Goal: Information Seeking & Learning: Learn about a topic

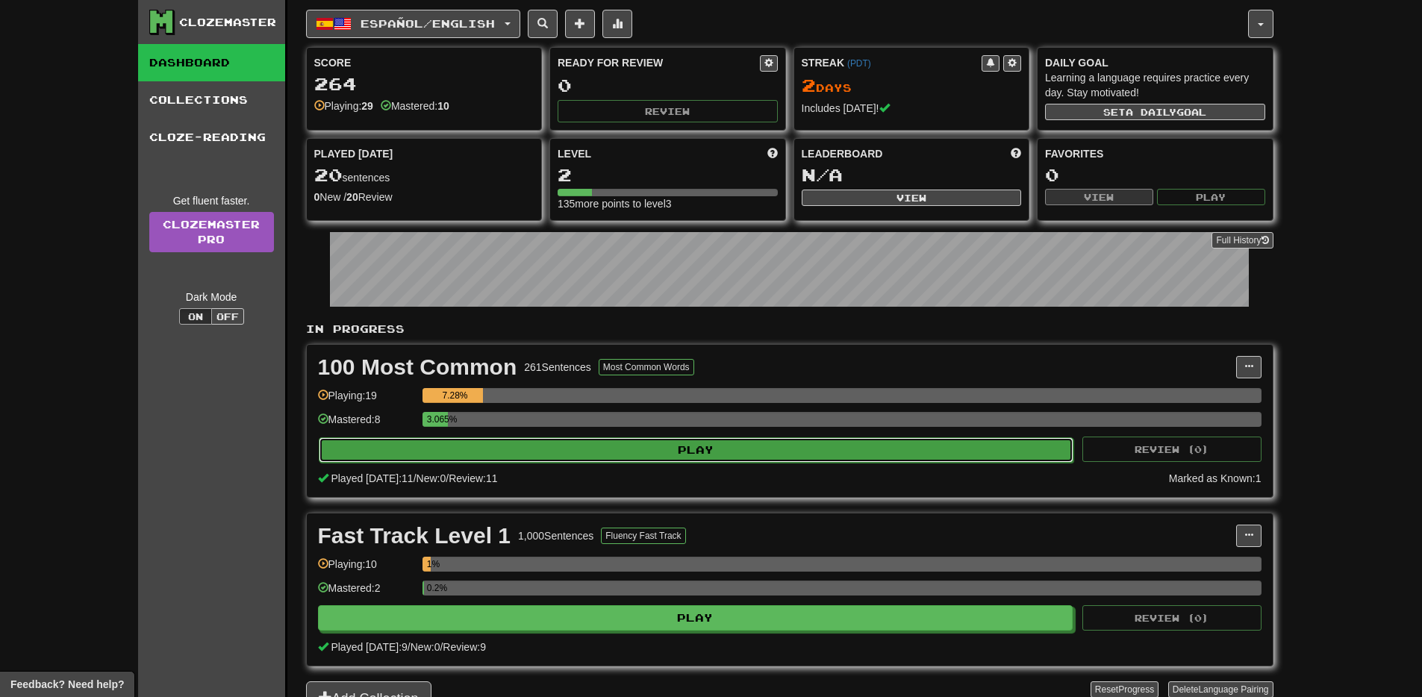
click at [707, 451] on button "Play" at bounding box center [696, 449] width 755 height 25
select select "**"
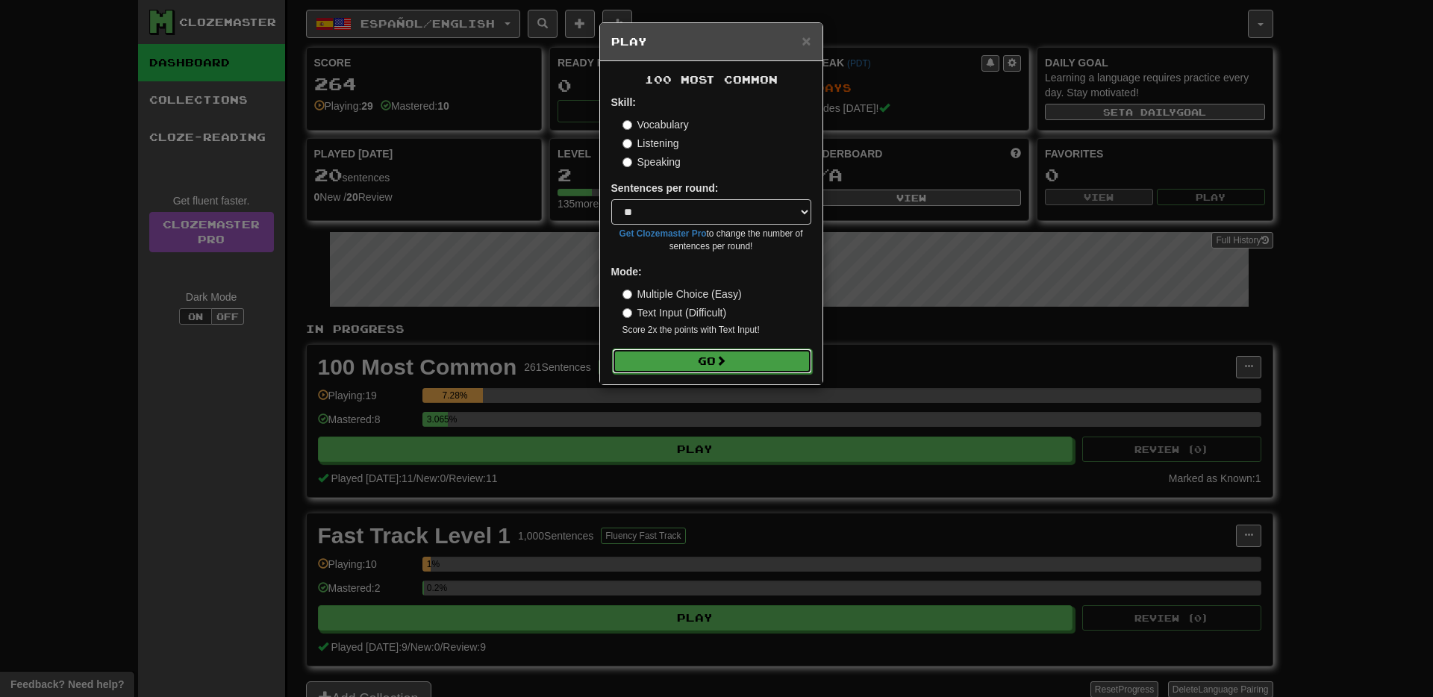
click at [700, 366] on button "Go" at bounding box center [712, 361] width 200 height 25
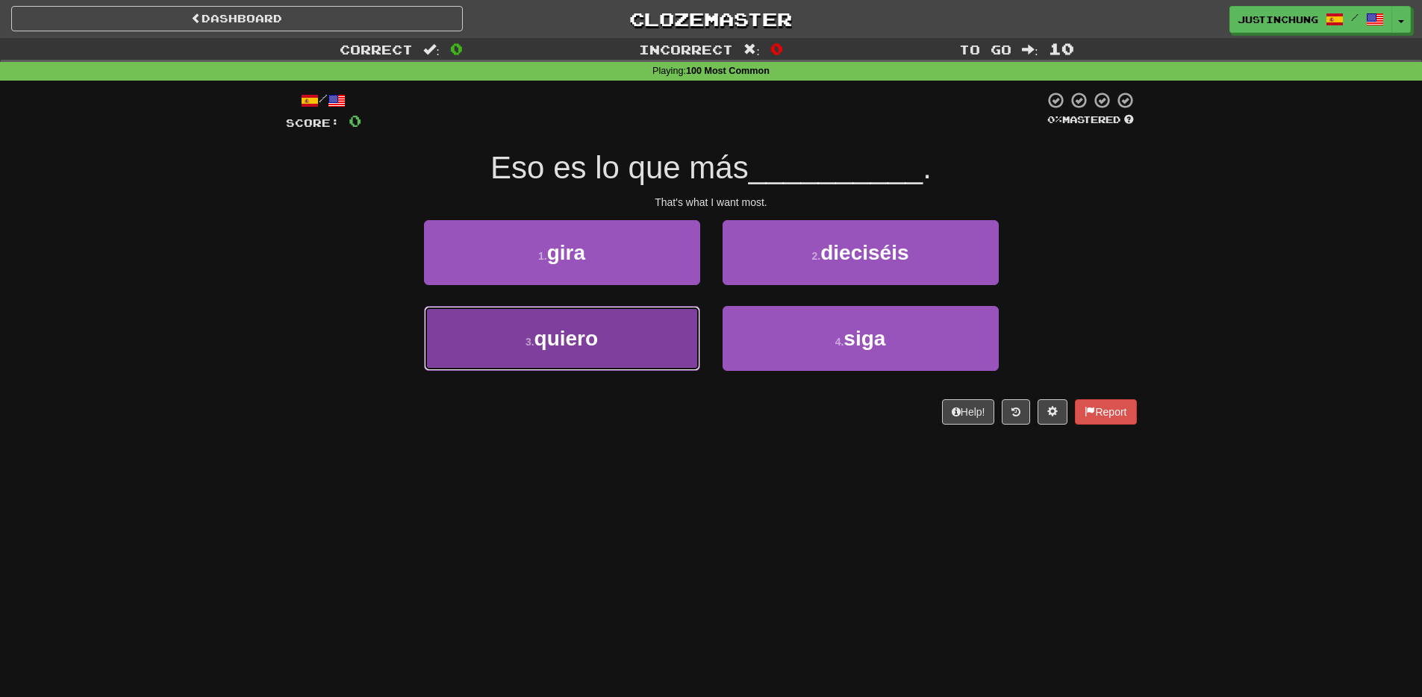
click at [550, 343] on span "quiero" at bounding box center [566, 338] width 64 height 23
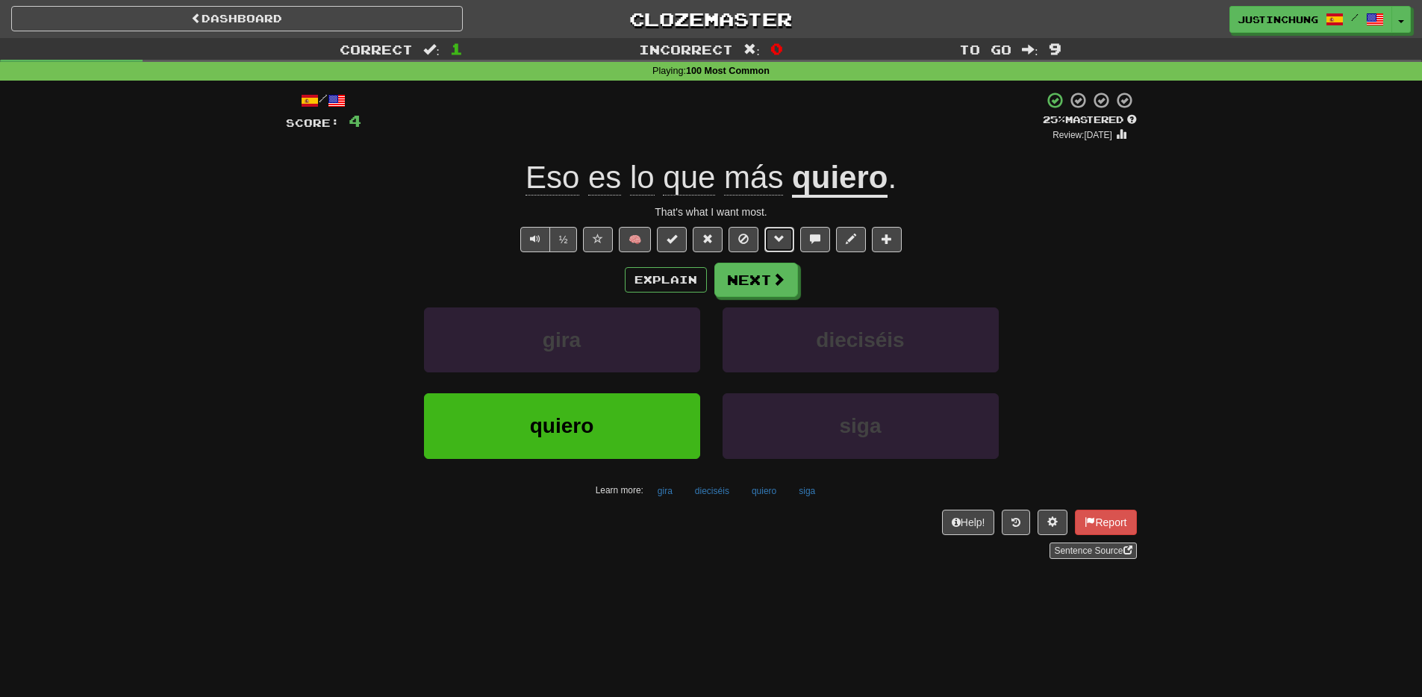
click at [778, 241] on span at bounding box center [779, 239] width 10 height 10
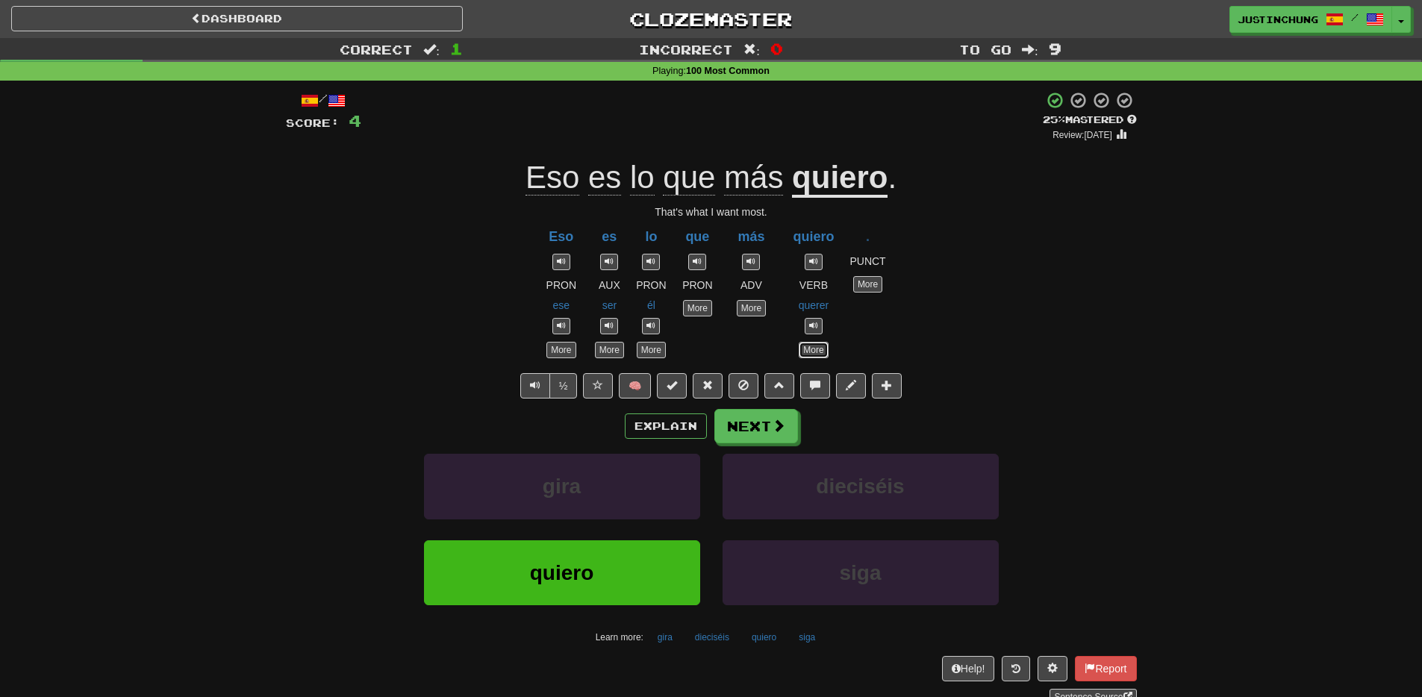
click at [816, 355] on link "More" at bounding box center [813, 350] width 29 height 16
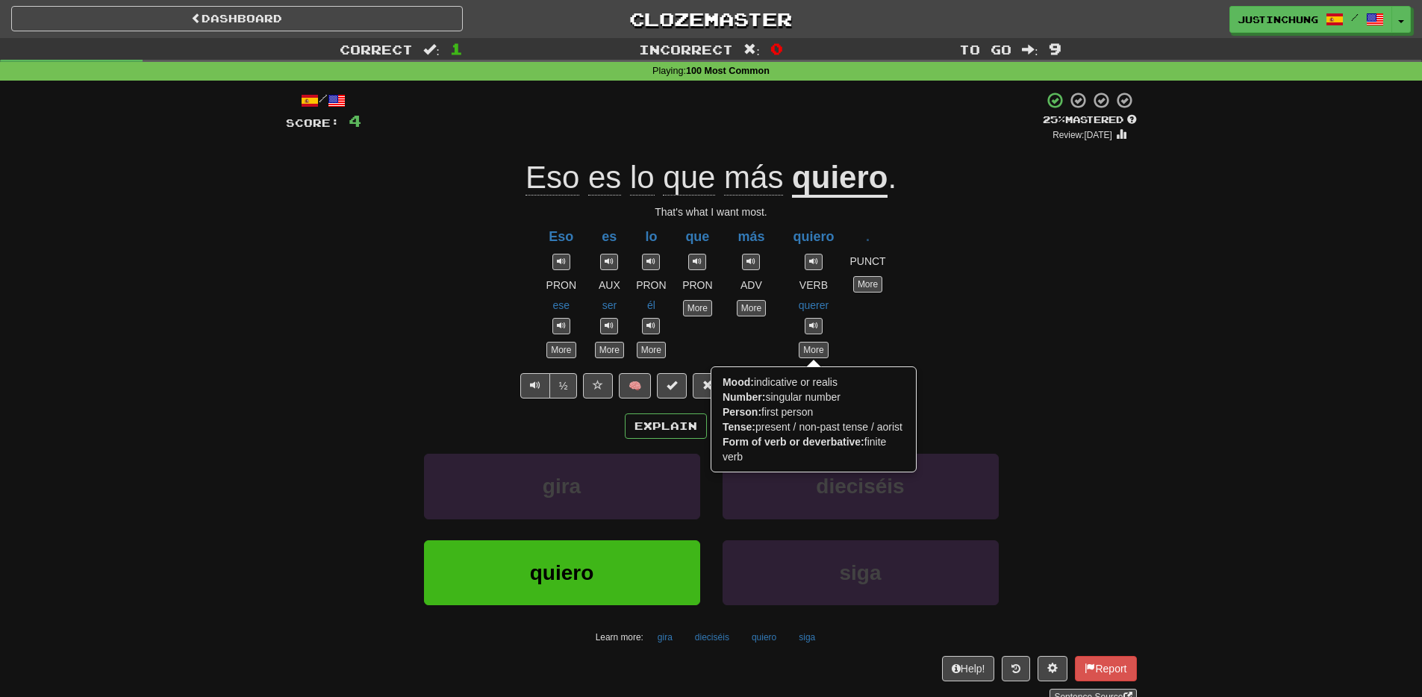
click at [1080, 373] on div "/ Score: 4 + 4 25 % Mastered Review: 2025-09-16 Eso es lo que más quiero . That…" at bounding box center [711, 398] width 851 height 614
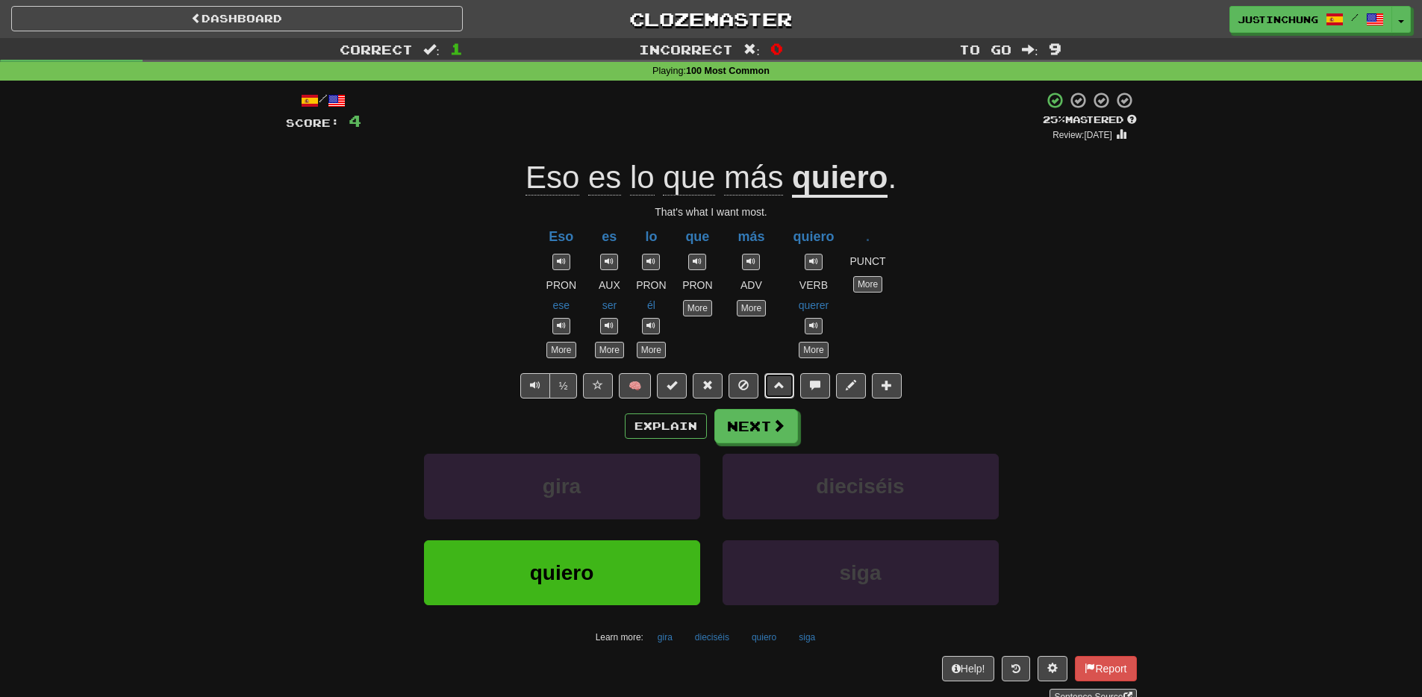
click at [781, 392] on button at bounding box center [779, 385] width 30 height 25
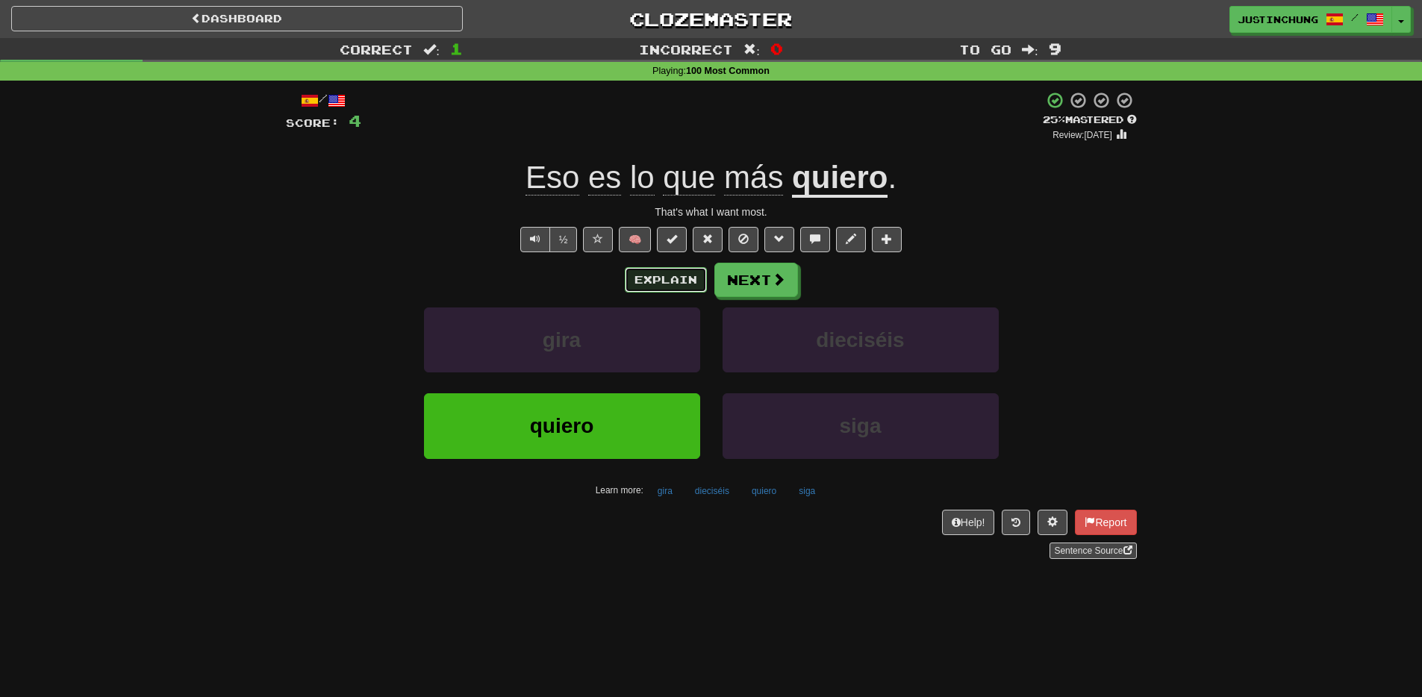
click at [677, 277] on button "Explain" at bounding box center [666, 279] width 82 height 25
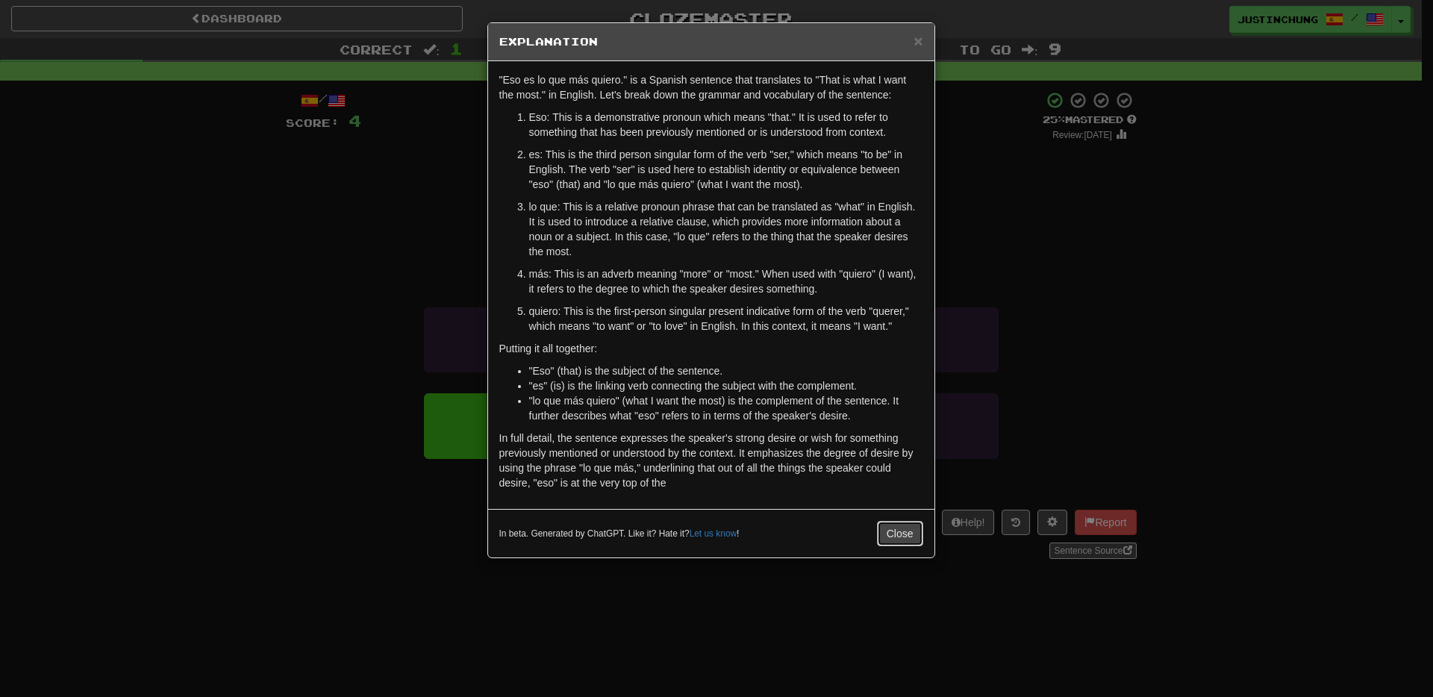
drag, startPoint x: 890, startPoint y: 531, endPoint x: 859, endPoint y: 534, distance: 30.7
click at [890, 531] on button "Close" at bounding box center [900, 533] width 46 height 25
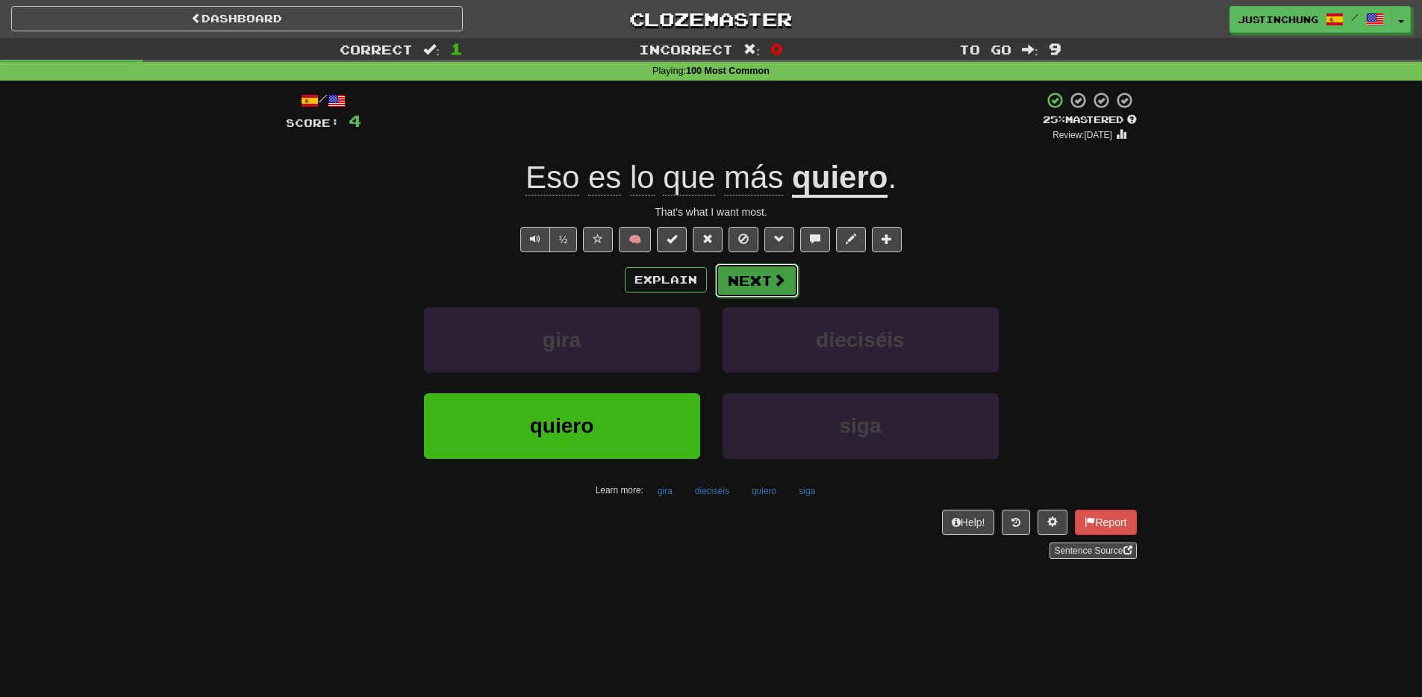
click at [763, 280] on button "Next" at bounding box center [757, 280] width 84 height 34
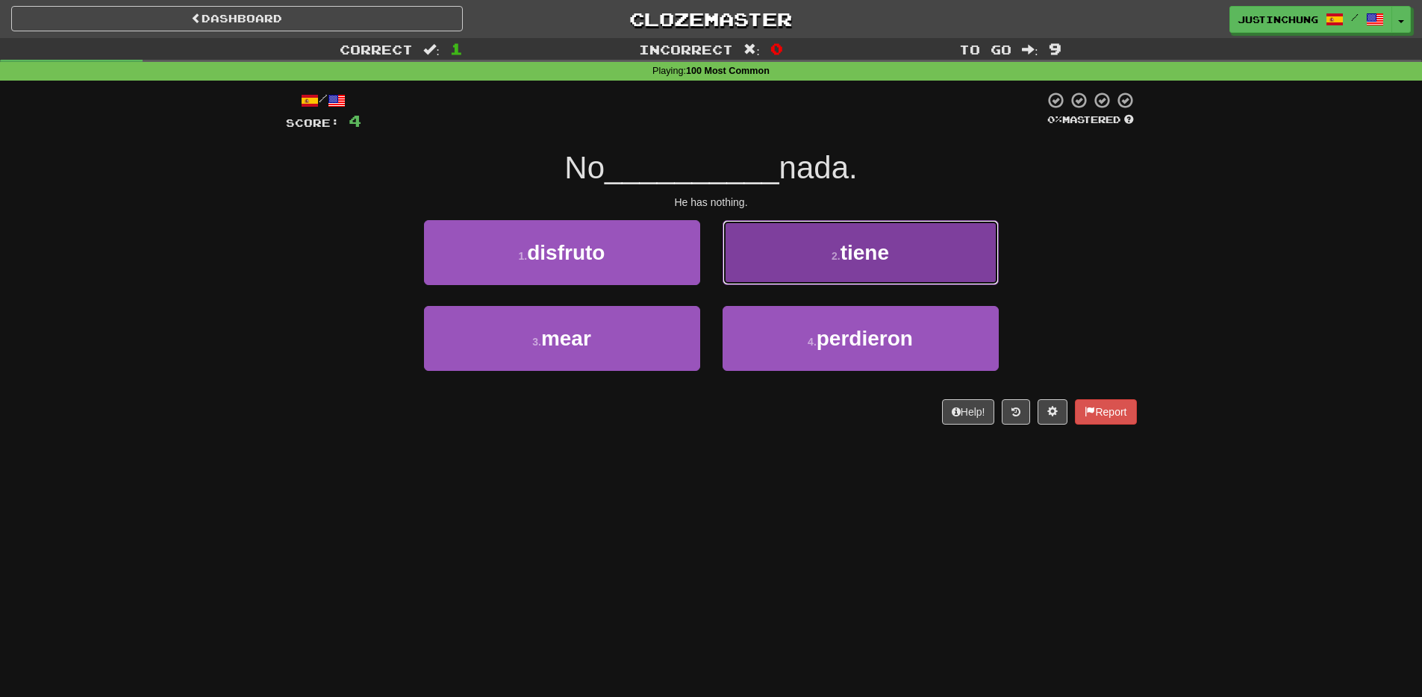
click at [820, 248] on button "2 . tiene" at bounding box center [860, 252] width 276 height 65
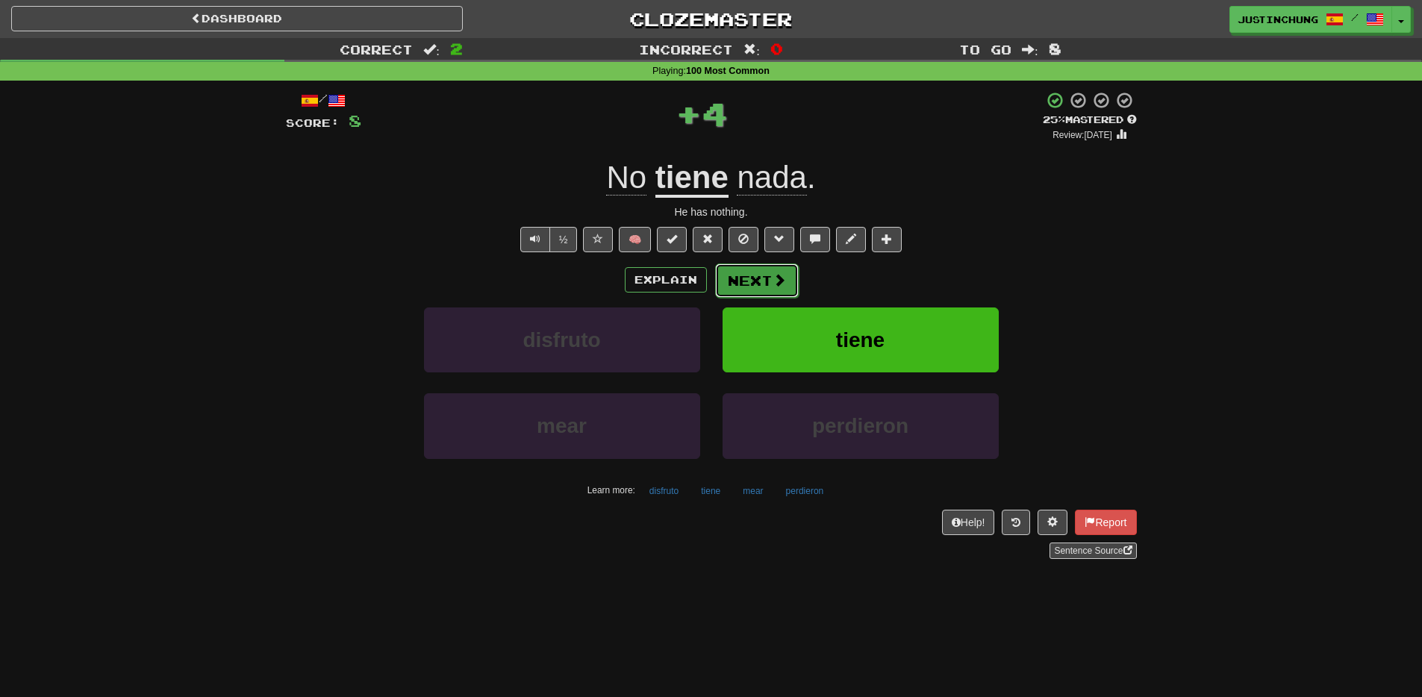
click at [738, 276] on button "Next" at bounding box center [757, 280] width 84 height 34
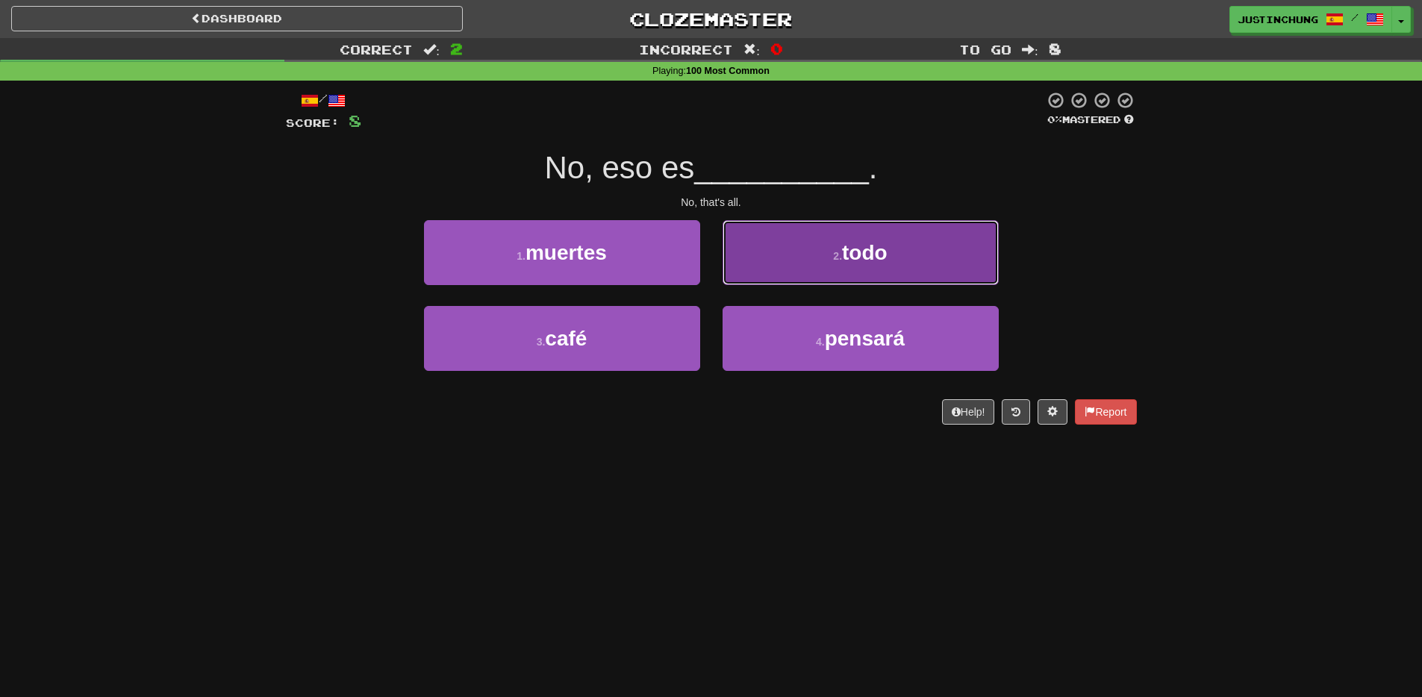
click at [833, 260] on small "2 ." at bounding box center [837, 256] width 9 height 12
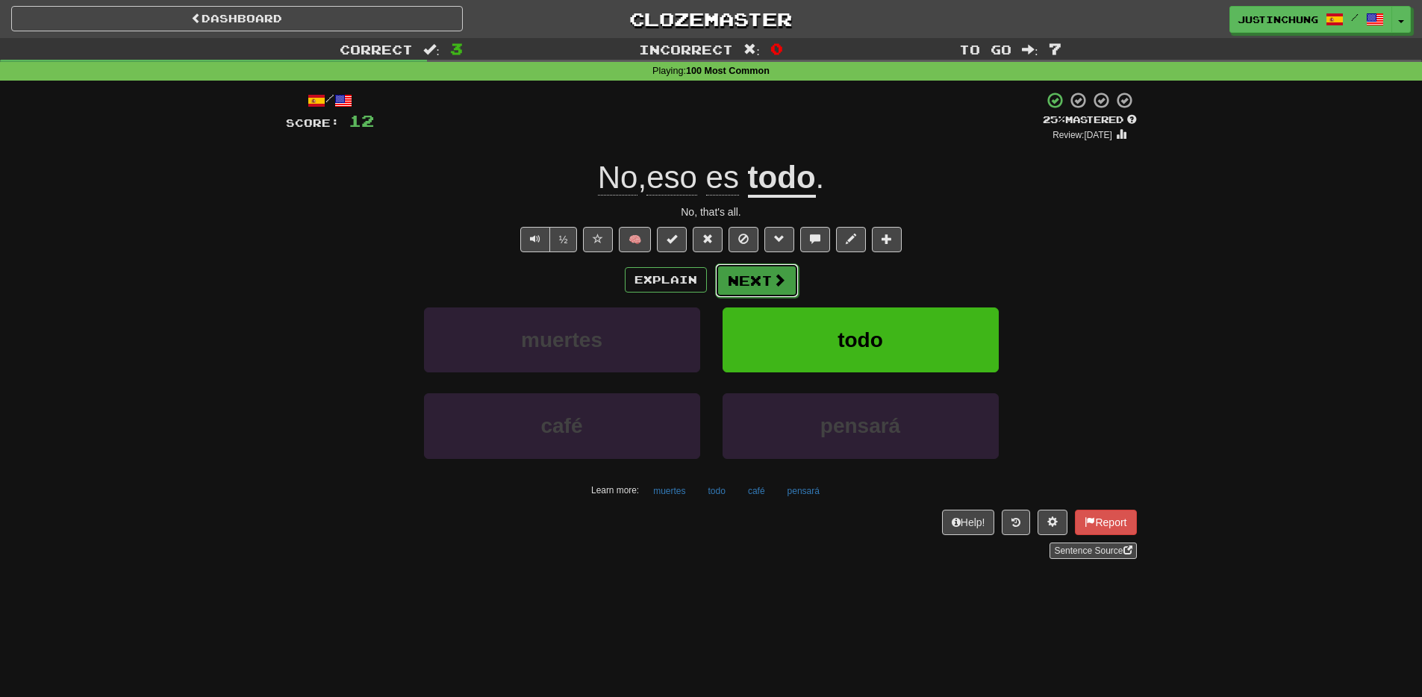
click at [778, 284] on span at bounding box center [778, 279] width 13 height 13
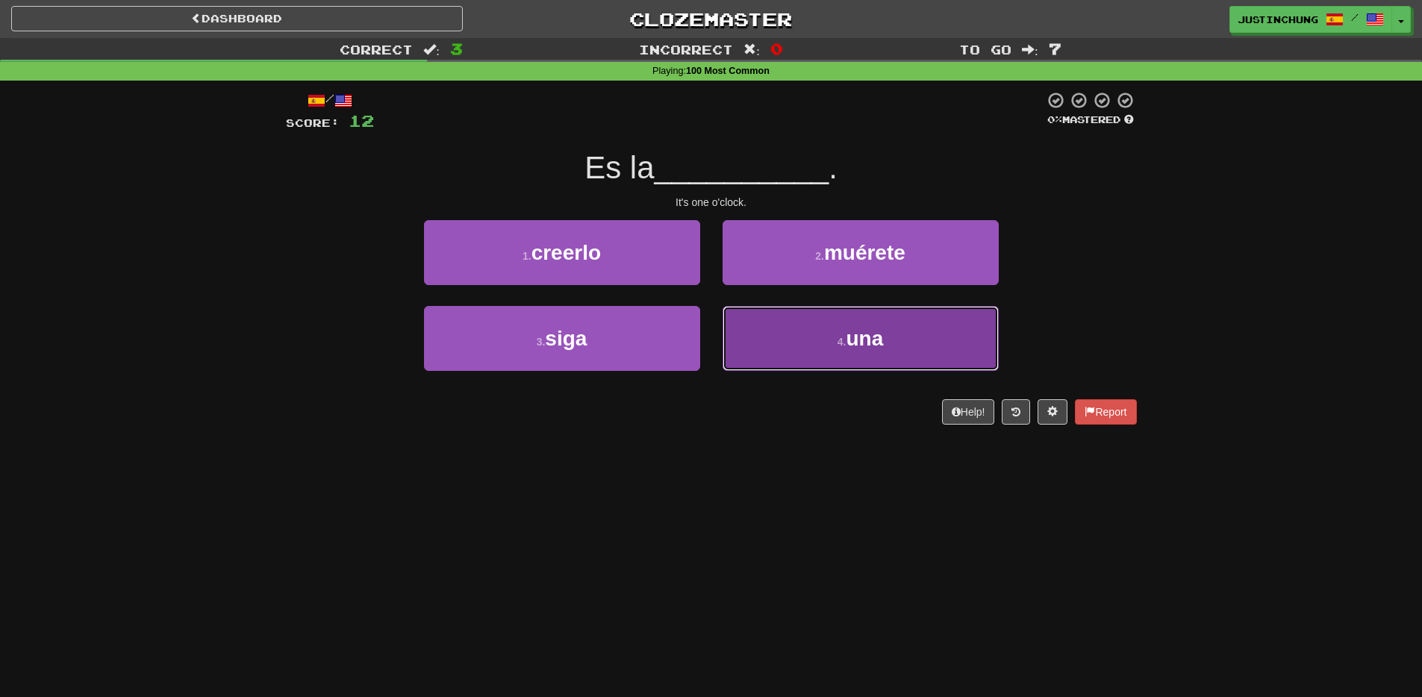
click at [815, 363] on button "4 . una" at bounding box center [860, 338] width 276 height 65
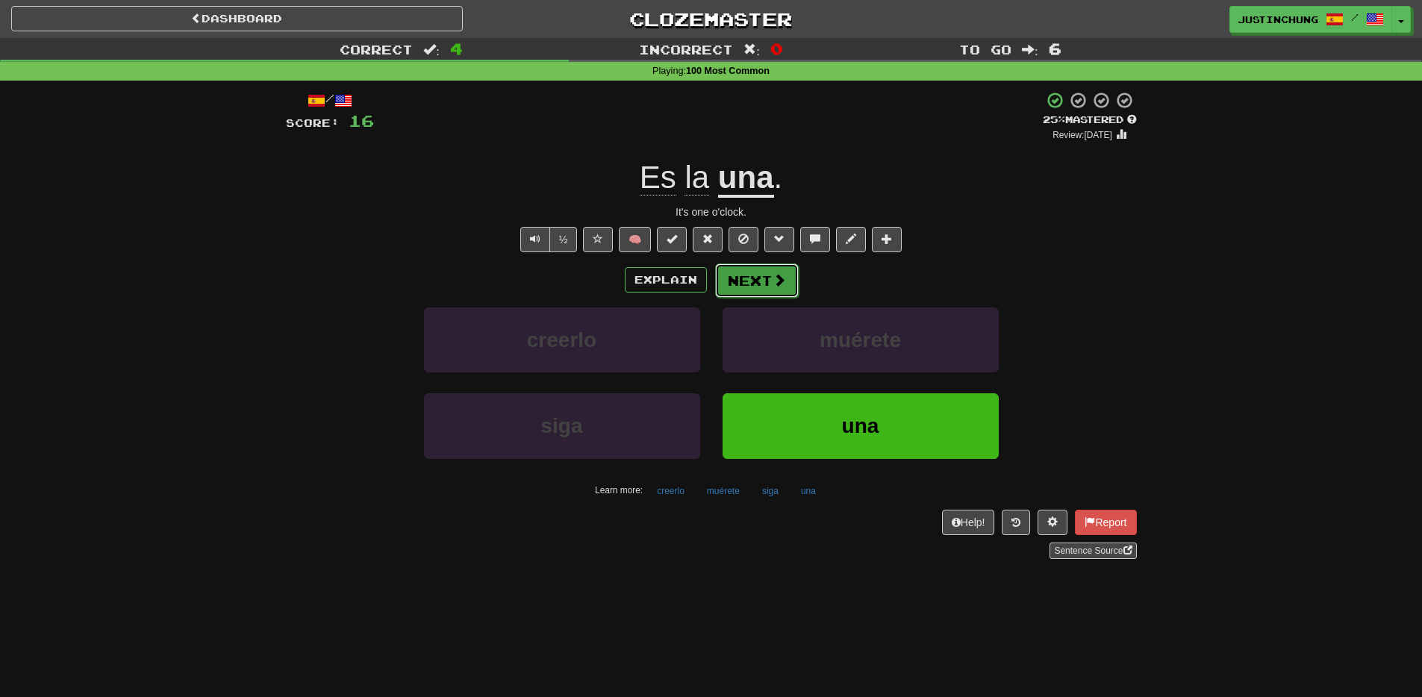
click at [772, 275] on span at bounding box center [778, 279] width 13 height 13
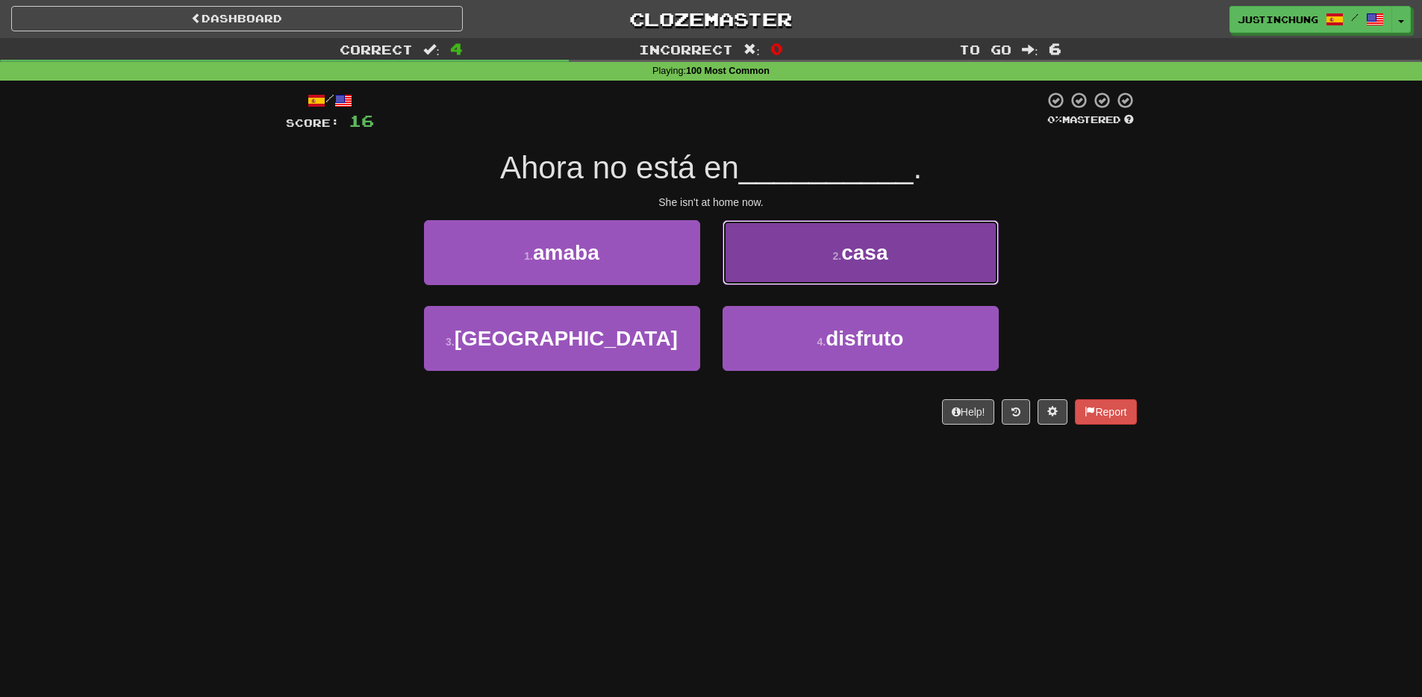
click at [847, 263] on span "casa" at bounding box center [864, 252] width 46 height 23
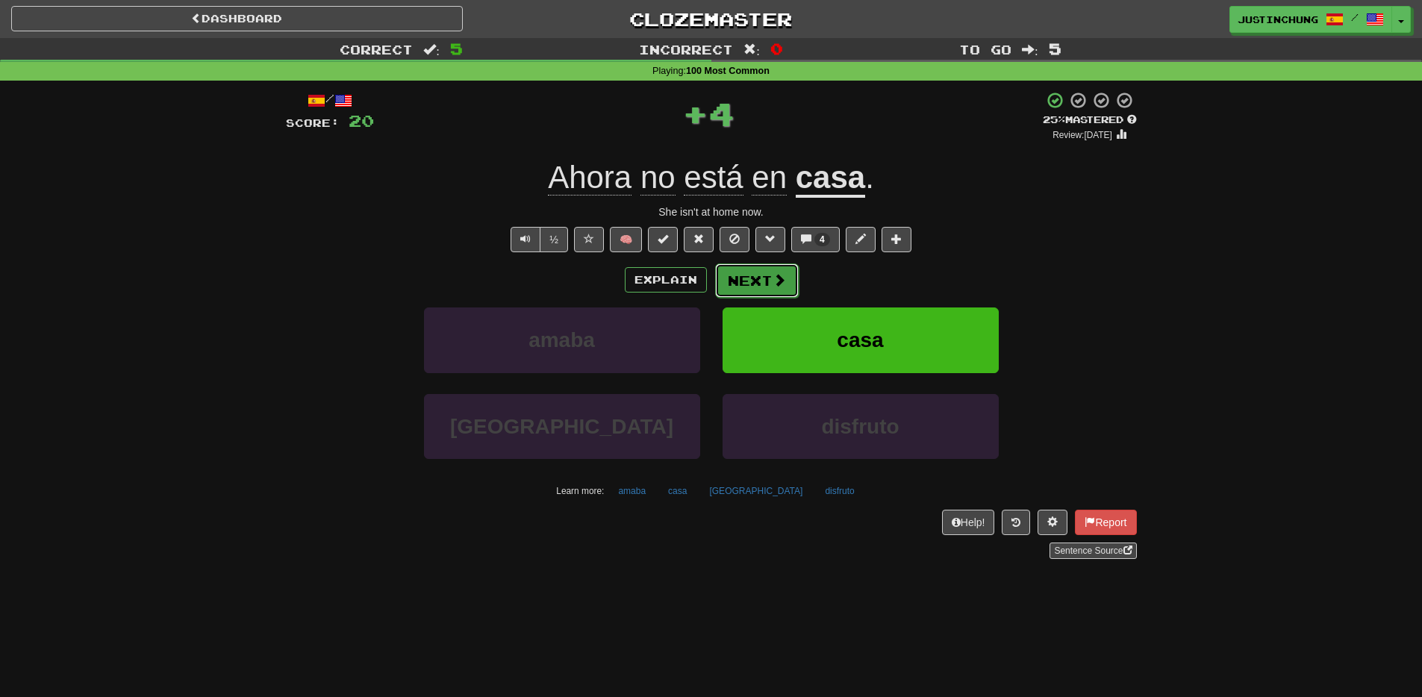
click at [767, 284] on button "Next" at bounding box center [757, 280] width 84 height 34
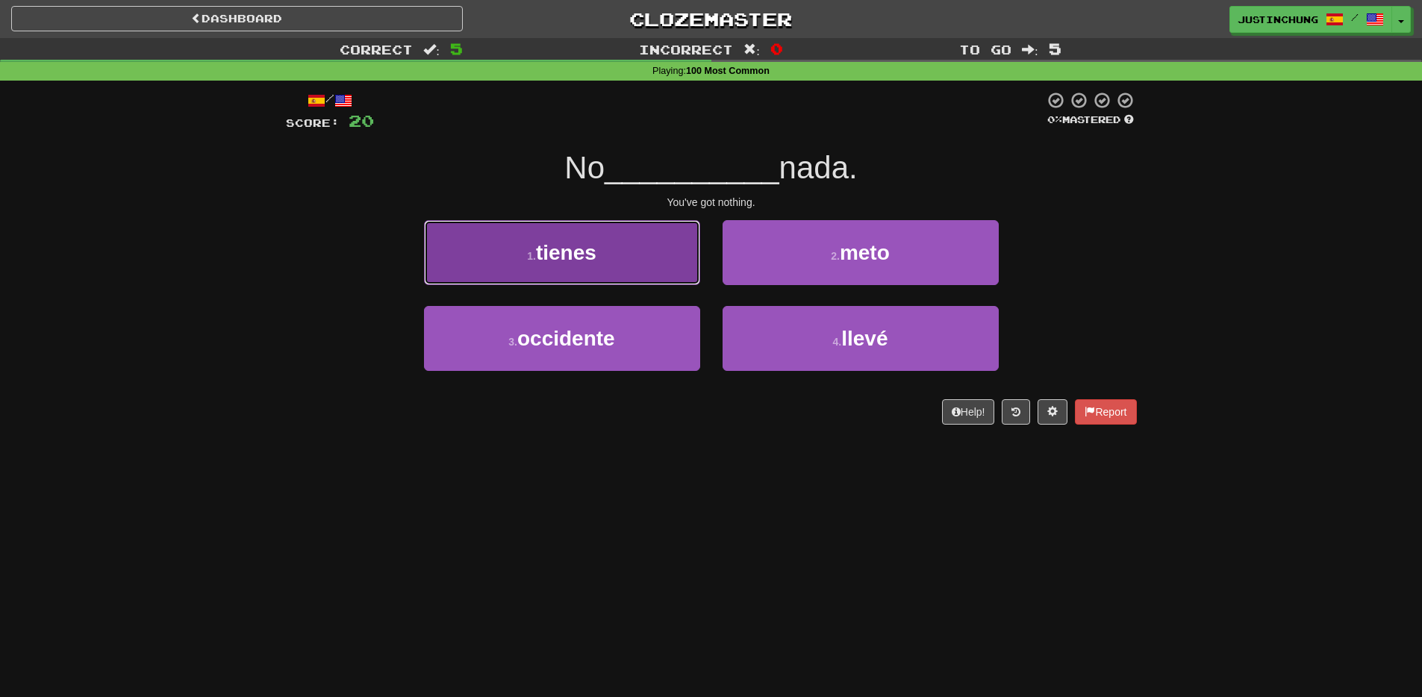
click at [581, 255] on span "tienes" at bounding box center [566, 252] width 60 height 23
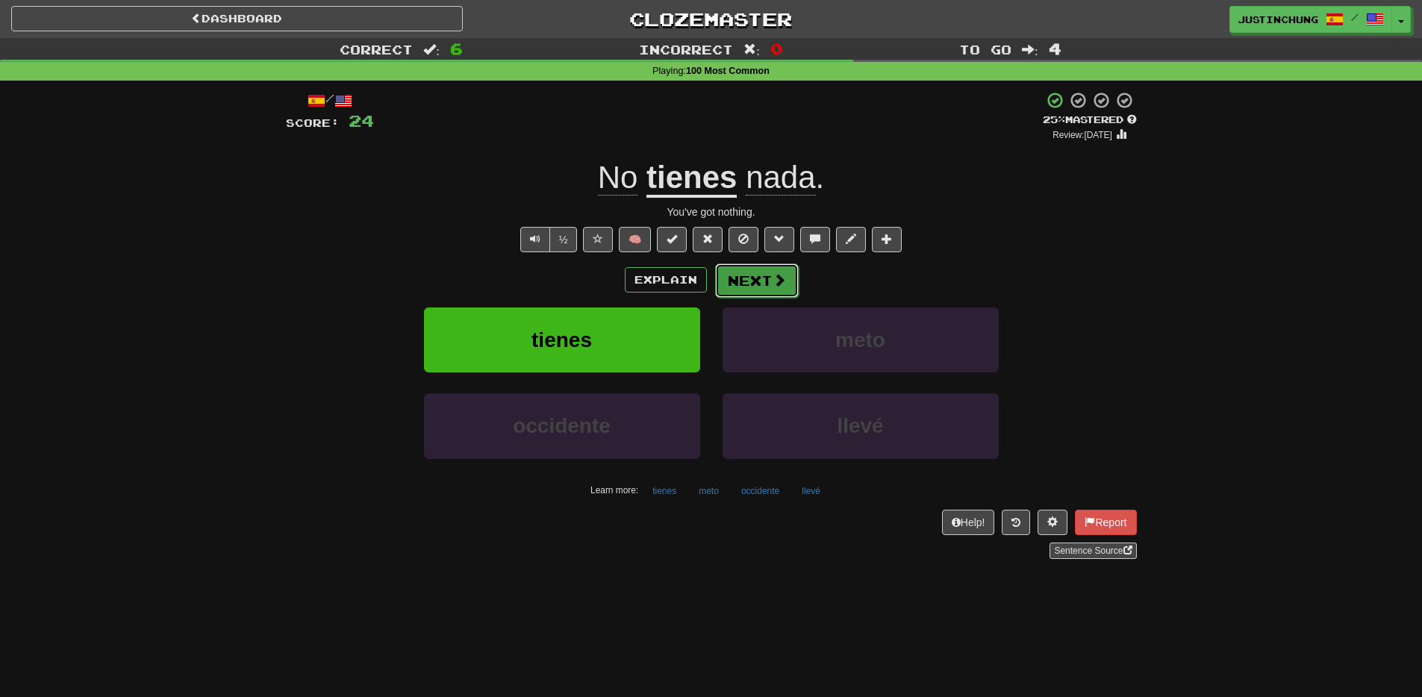
click at [766, 286] on button "Next" at bounding box center [757, 280] width 84 height 34
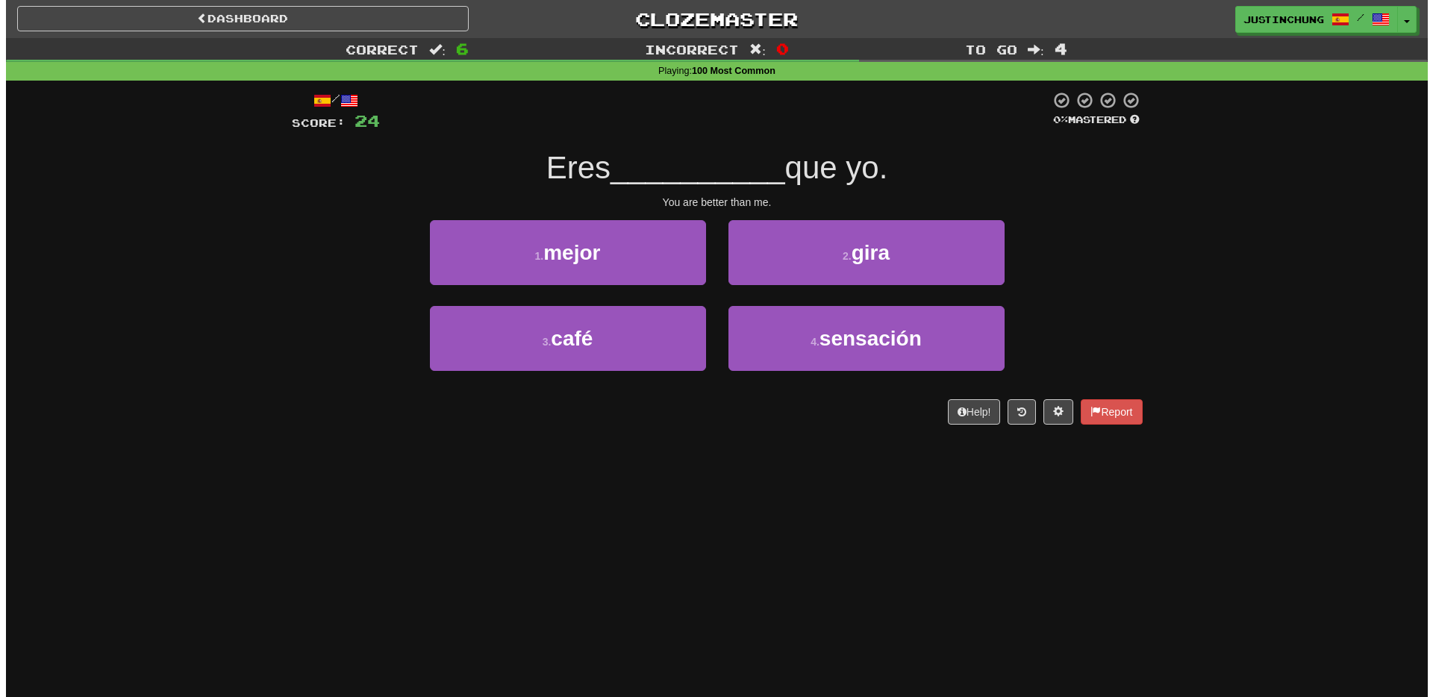
scroll to position [4, 0]
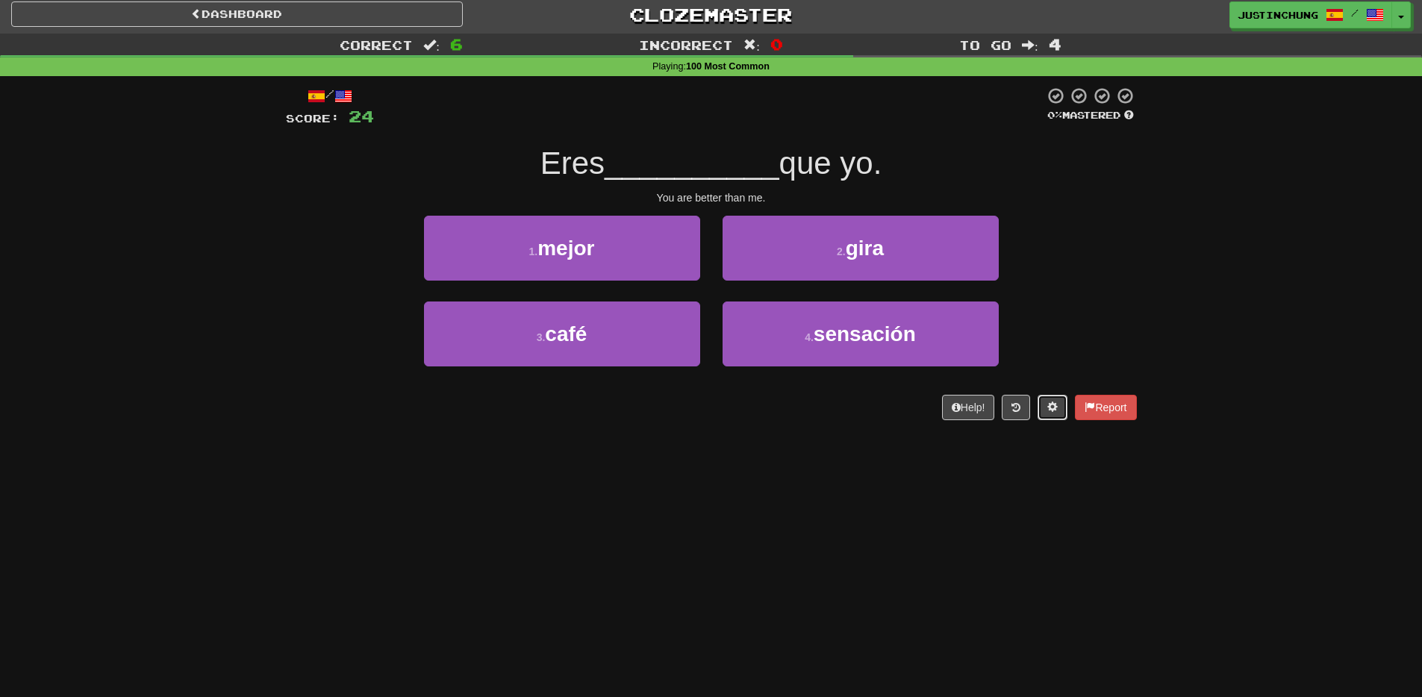
click at [1049, 411] on span at bounding box center [1052, 407] width 10 height 10
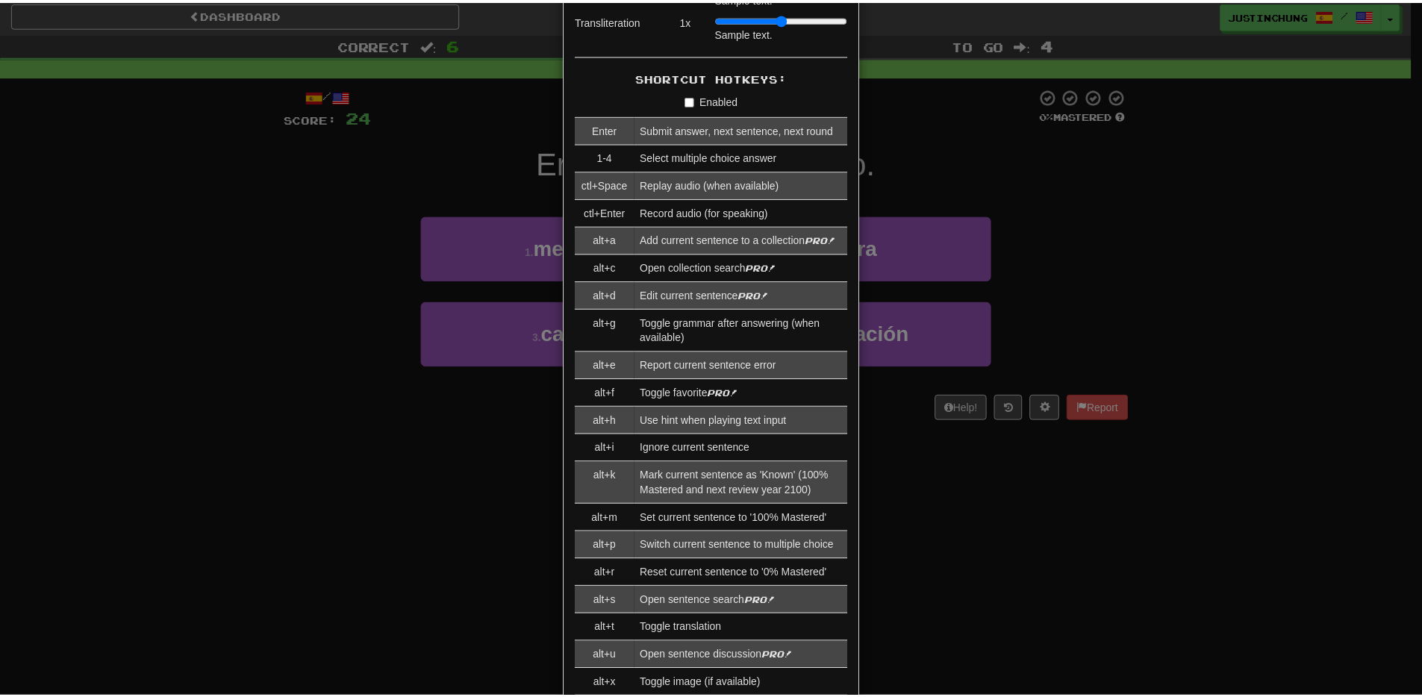
scroll to position [1503, 0]
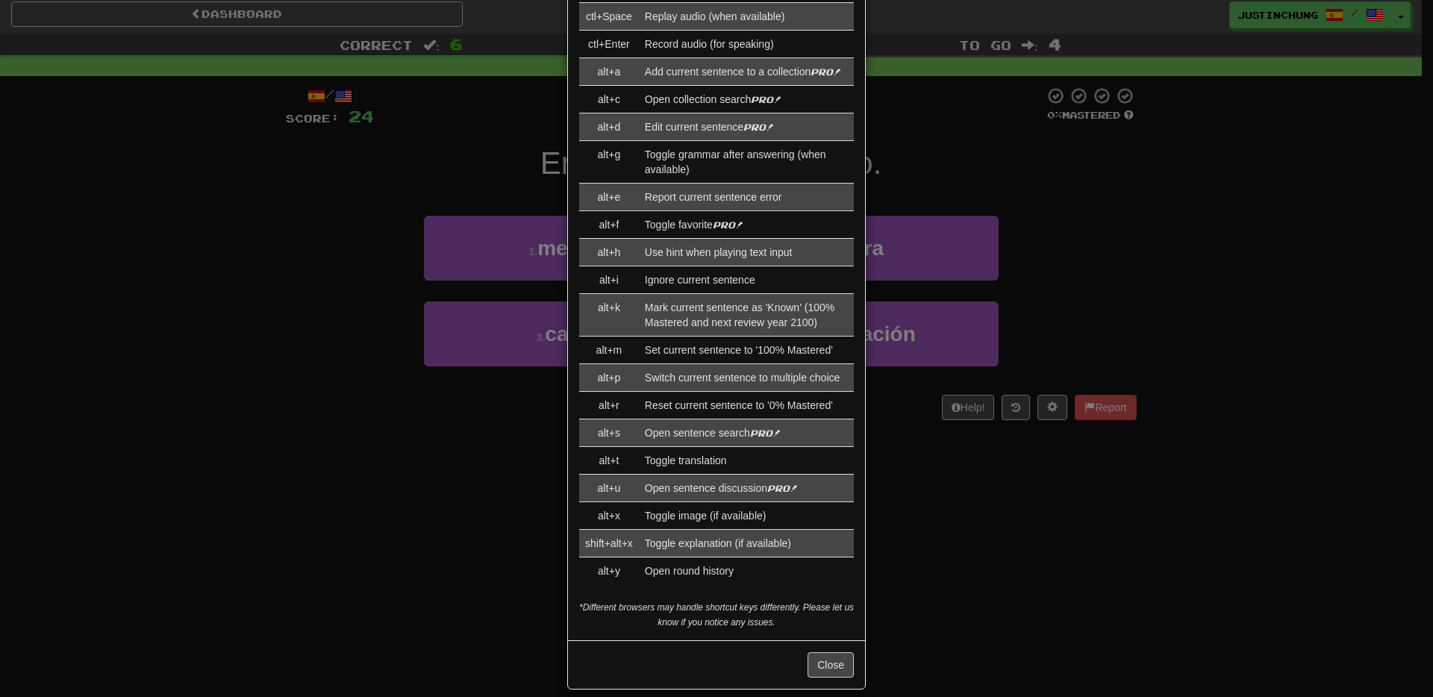
click at [946, 530] on div "× Game Settings Translations: Visible Show After Answering Hidden Sentence Text…" at bounding box center [716, 348] width 1433 height 697
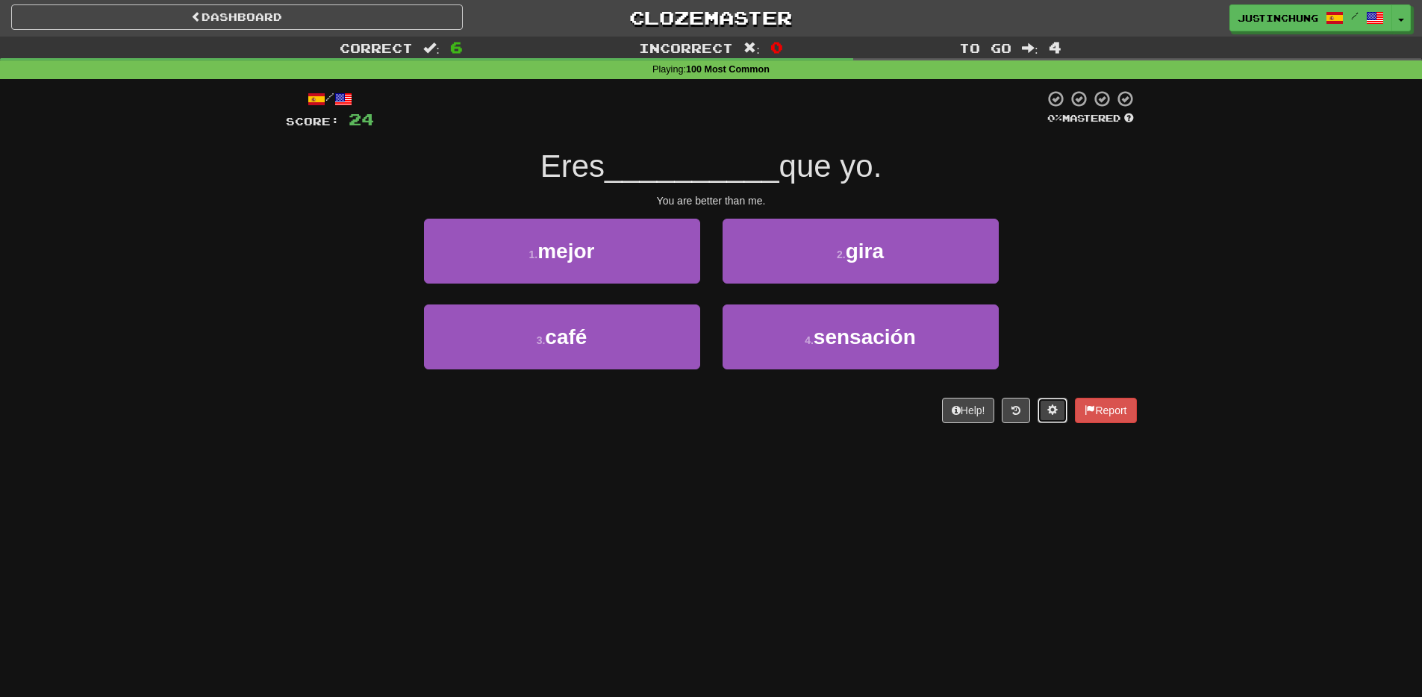
scroll to position [0, 0]
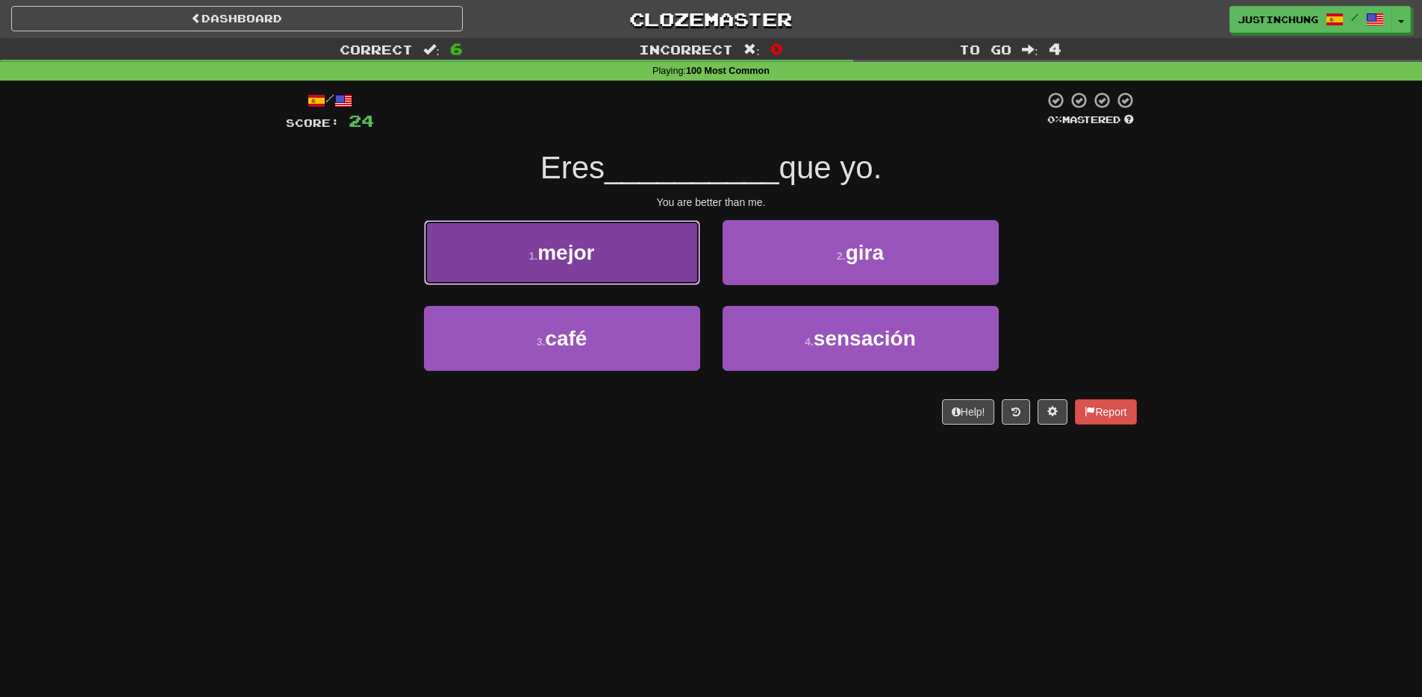
click at [531, 240] on button "1 . mejor" at bounding box center [562, 252] width 276 height 65
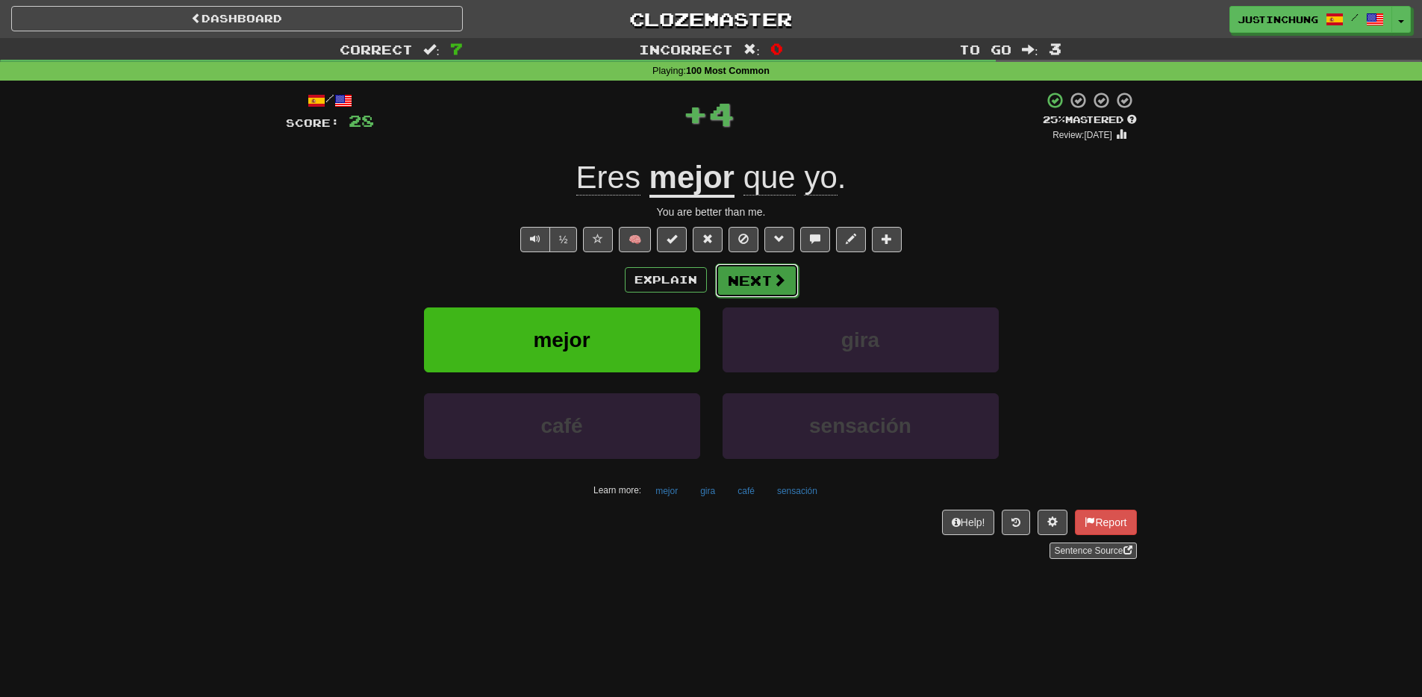
click at [767, 274] on button "Next" at bounding box center [757, 280] width 84 height 34
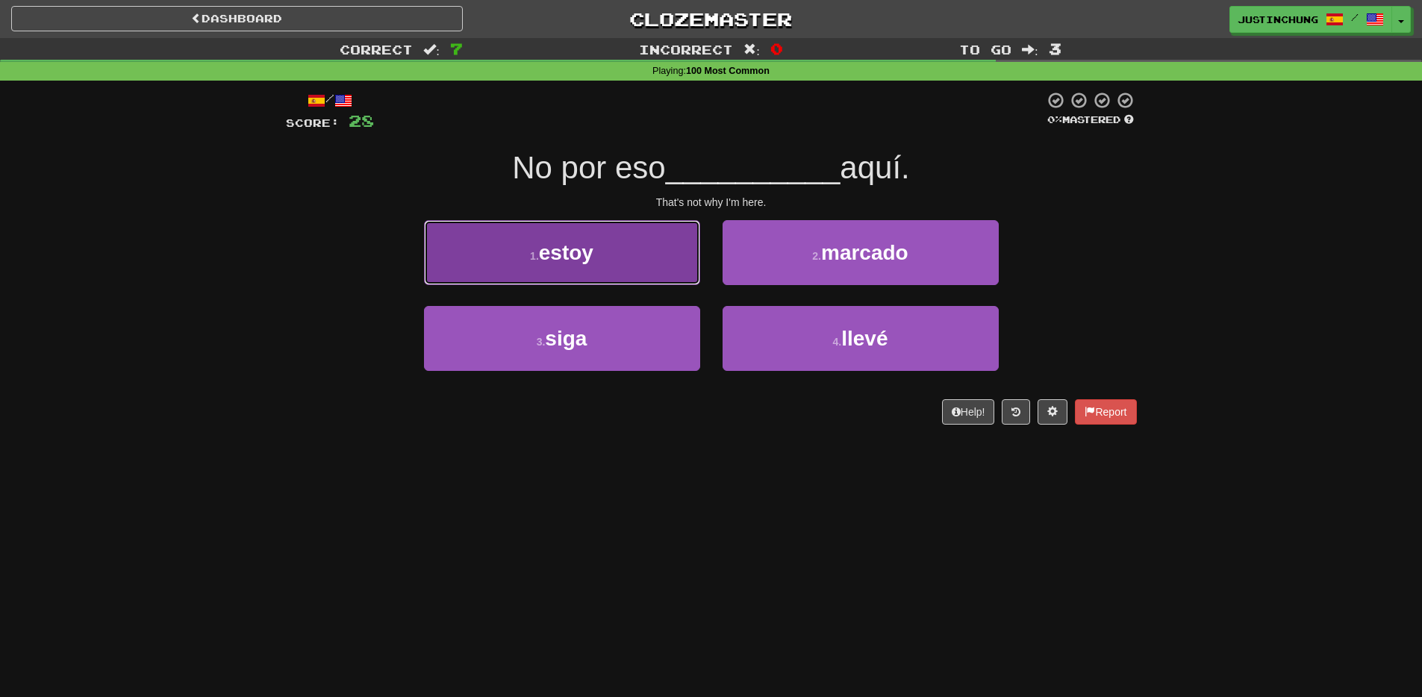
click at [525, 234] on button "1 . estoy" at bounding box center [562, 252] width 276 height 65
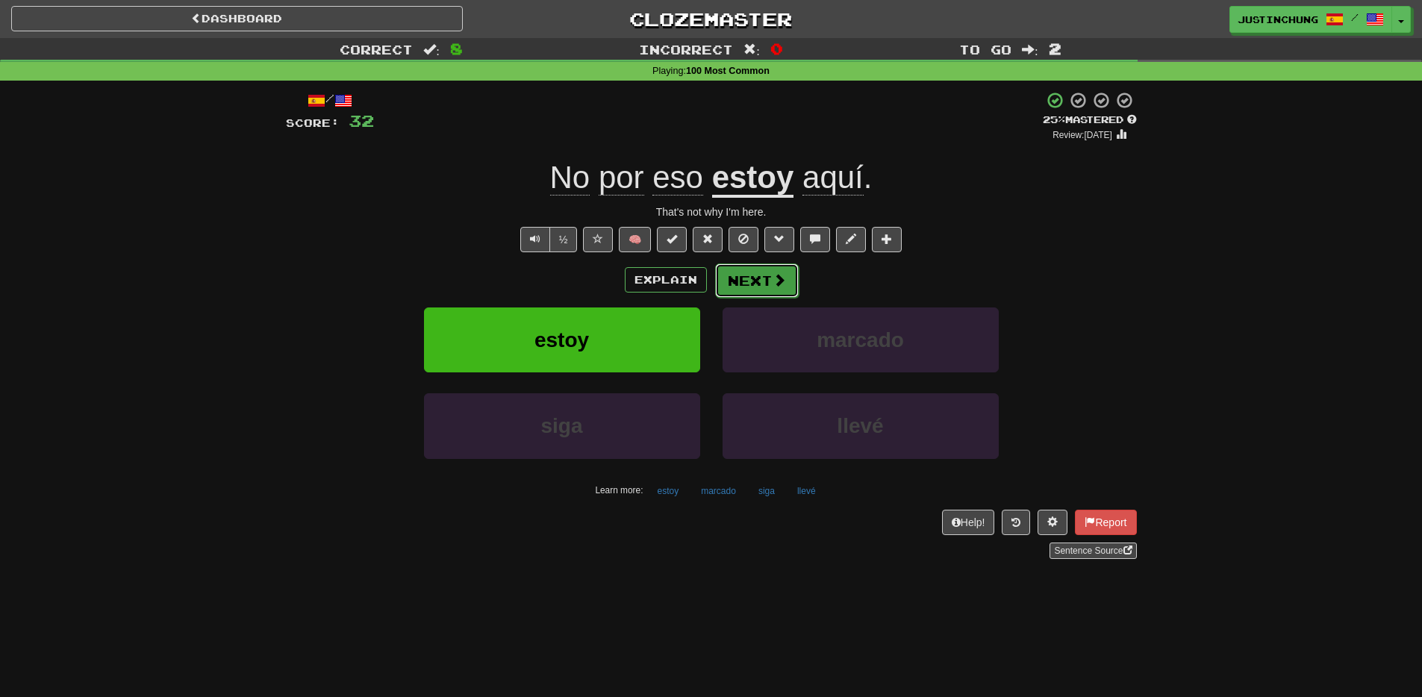
click at [758, 283] on button "Next" at bounding box center [757, 280] width 84 height 34
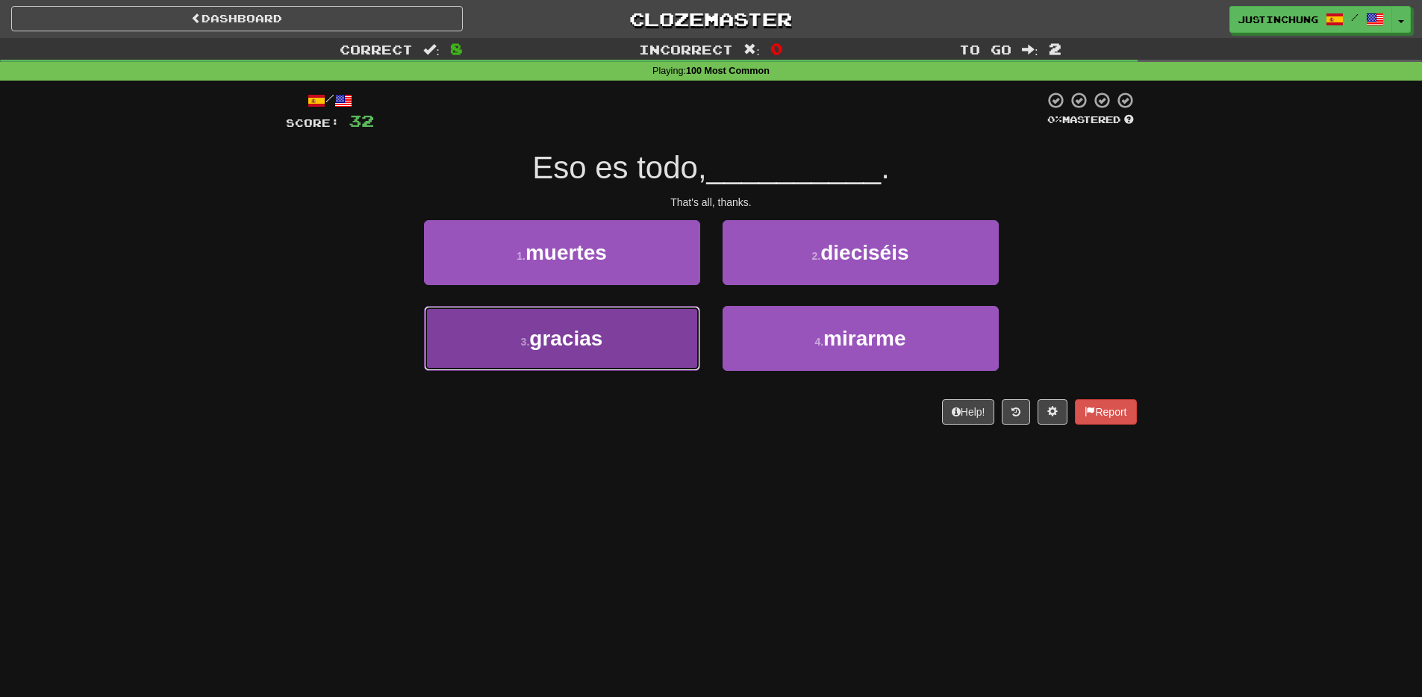
click at [584, 362] on button "3 . gracias" at bounding box center [562, 338] width 276 height 65
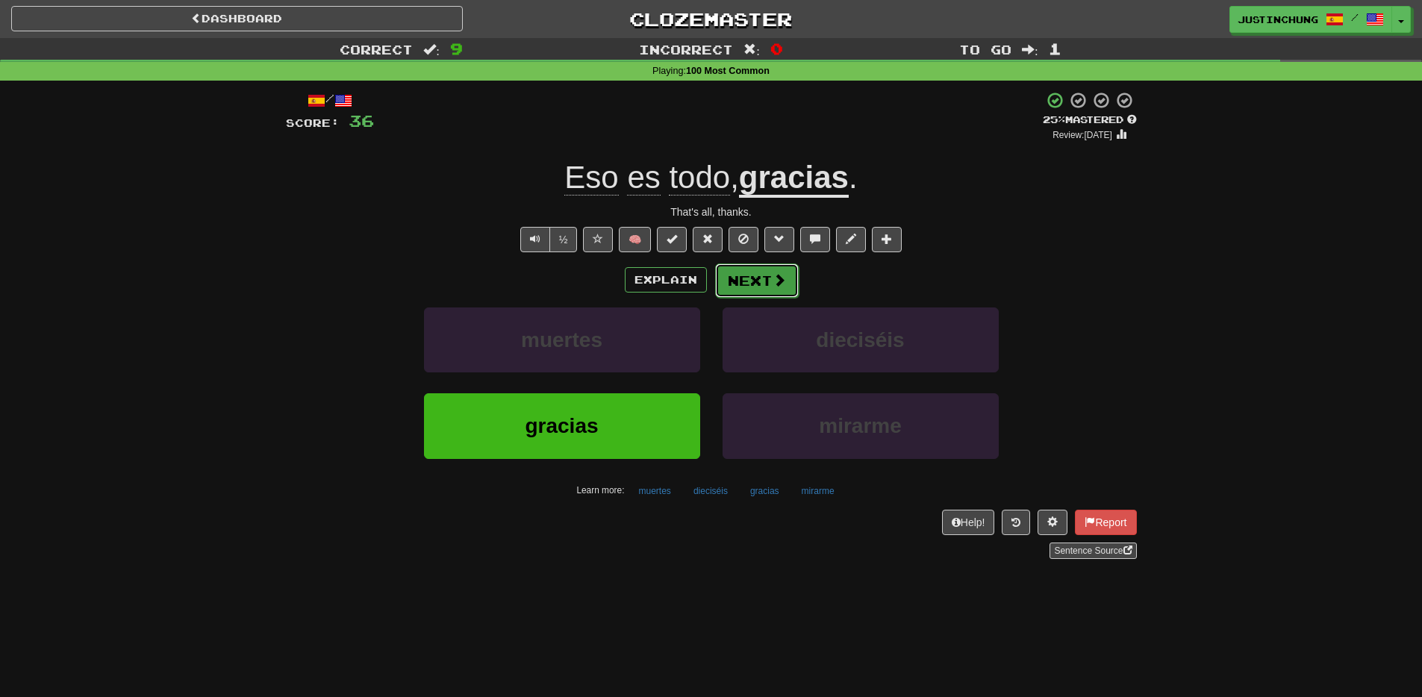
click at [775, 286] on span at bounding box center [778, 279] width 13 height 13
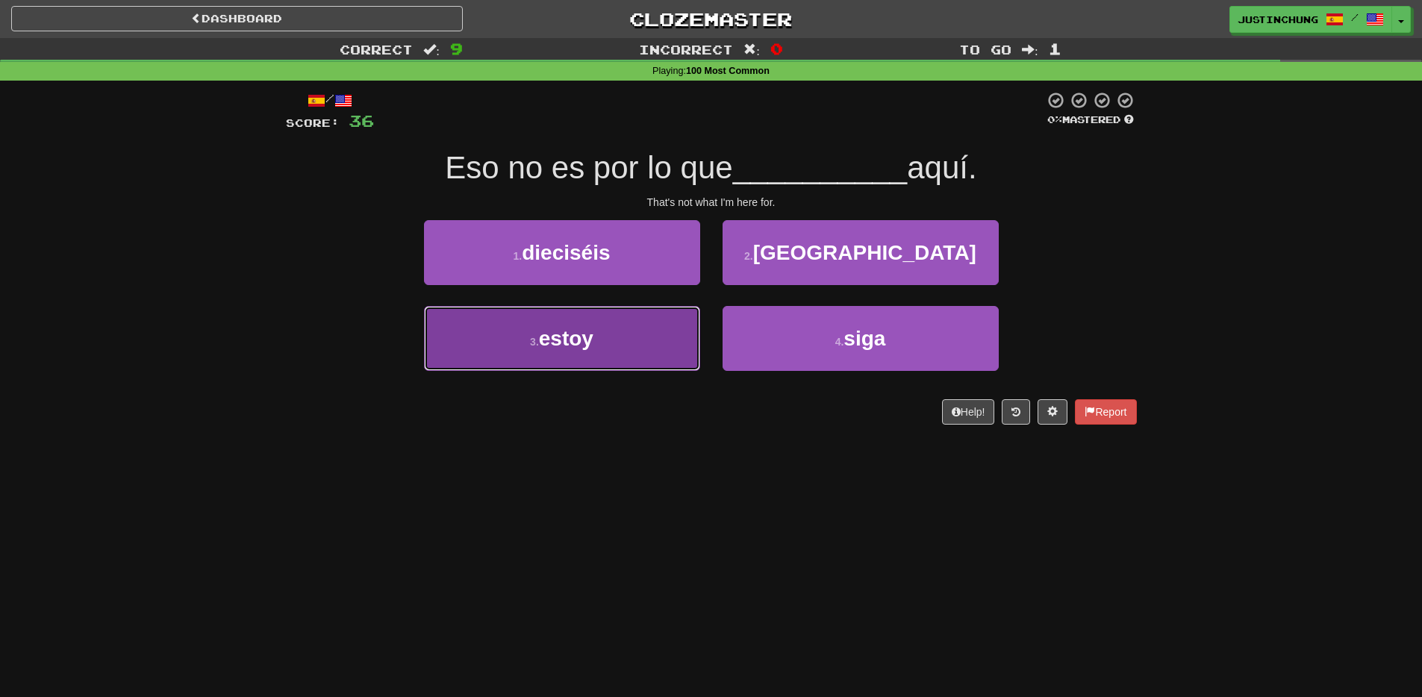
click at [582, 348] on span "estoy" at bounding box center [566, 338] width 54 height 23
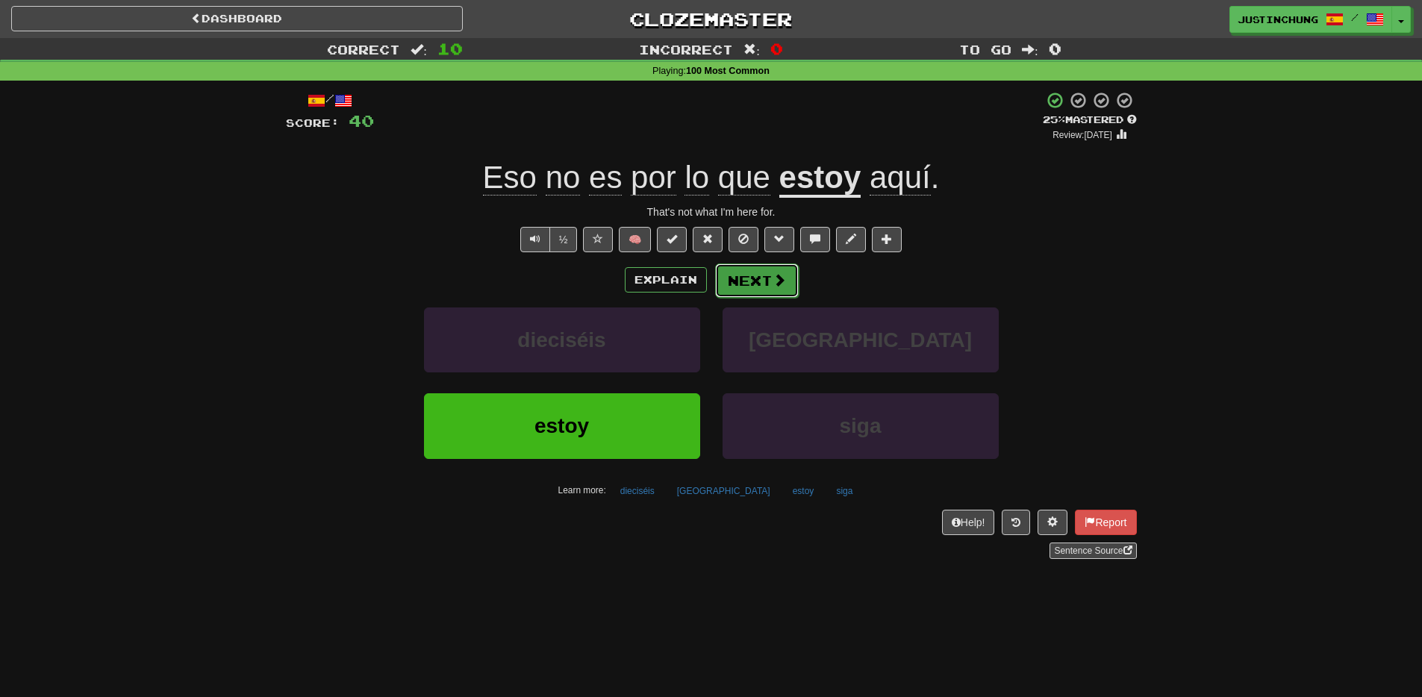
click at [762, 291] on button "Next" at bounding box center [757, 280] width 84 height 34
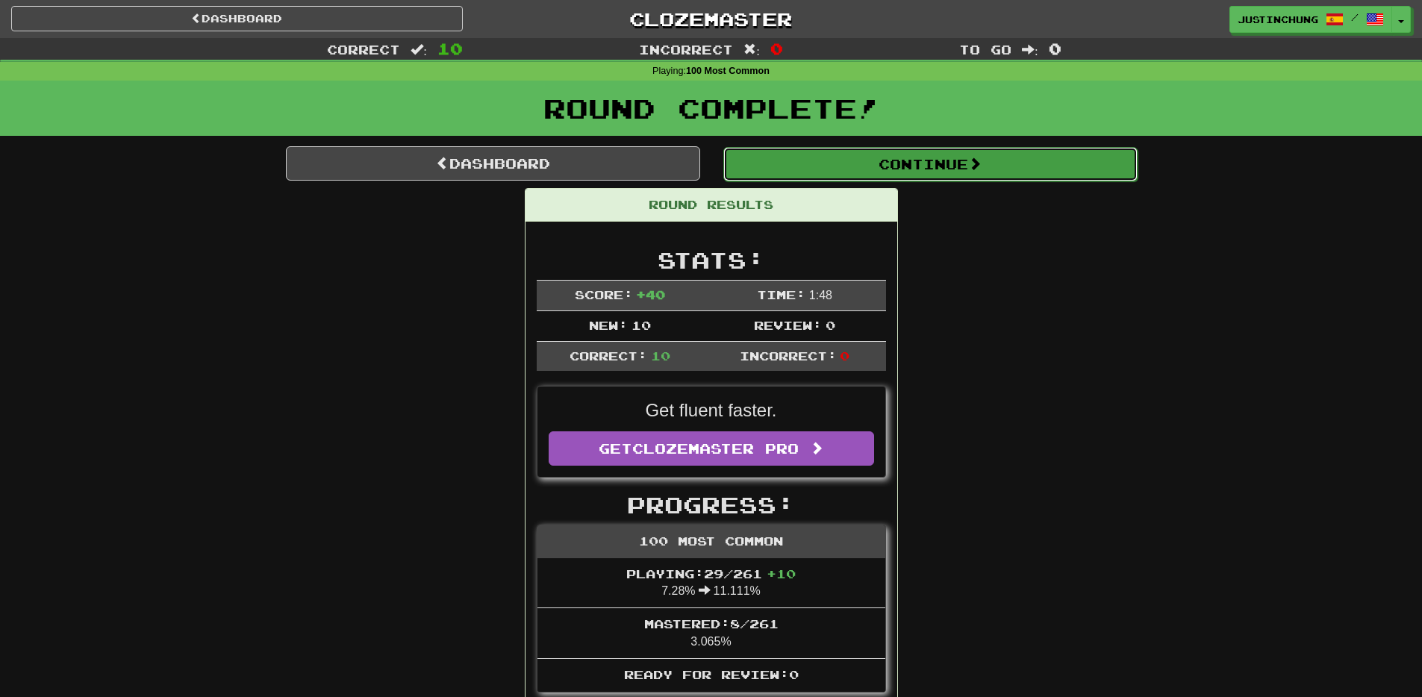
click at [956, 171] on button "Continue" at bounding box center [930, 164] width 414 height 34
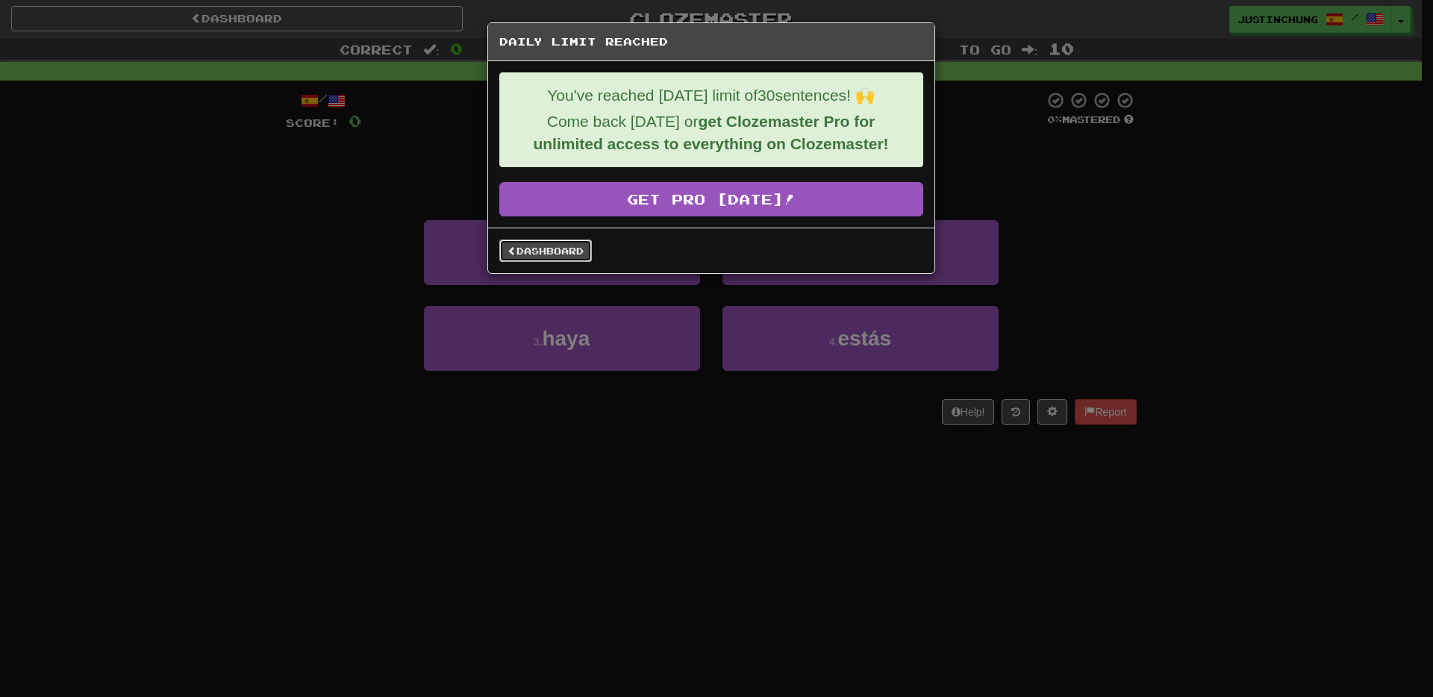
click at [554, 245] on link "Dashboard" at bounding box center [545, 251] width 93 height 22
